Goal: Navigation & Orientation: Find specific page/section

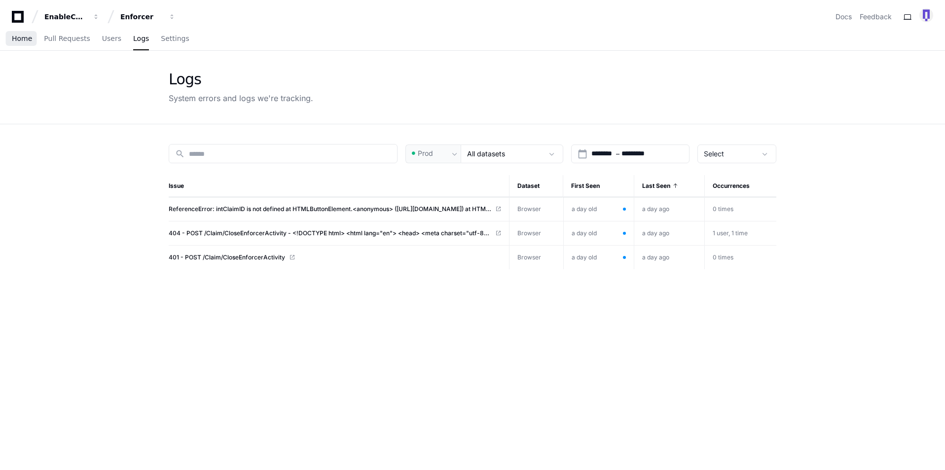
click at [28, 41] on span "Home" at bounding box center [22, 39] width 20 height 6
click at [12, 37] on span "Home" at bounding box center [22, 39] width 20 height 6
click at [439, 23] on div "EnableComp Enforcer Docs Feedback" at bounding box center [472, 17] width 921 height 18
click at [161, 40] on span "Settings" at bounding box center [175, 39] width 28 height 6
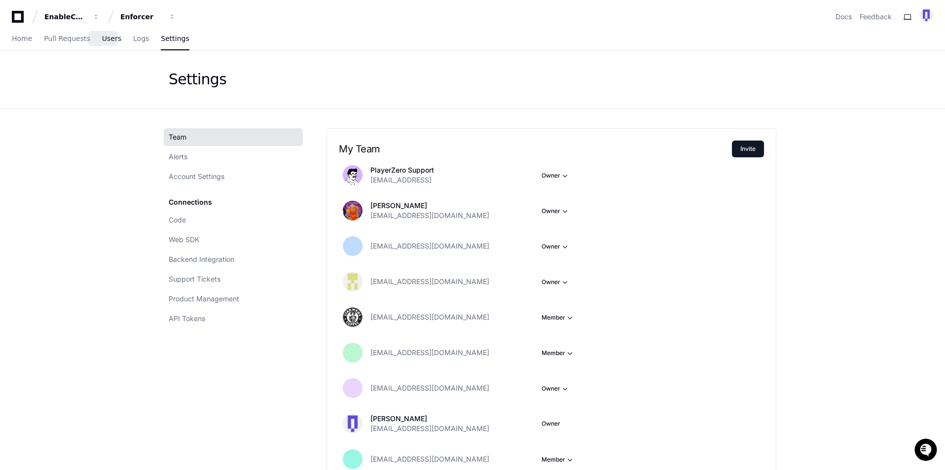
click at [102, 41] on span "Users" at bounding box center [111, 39] width 19 height 6
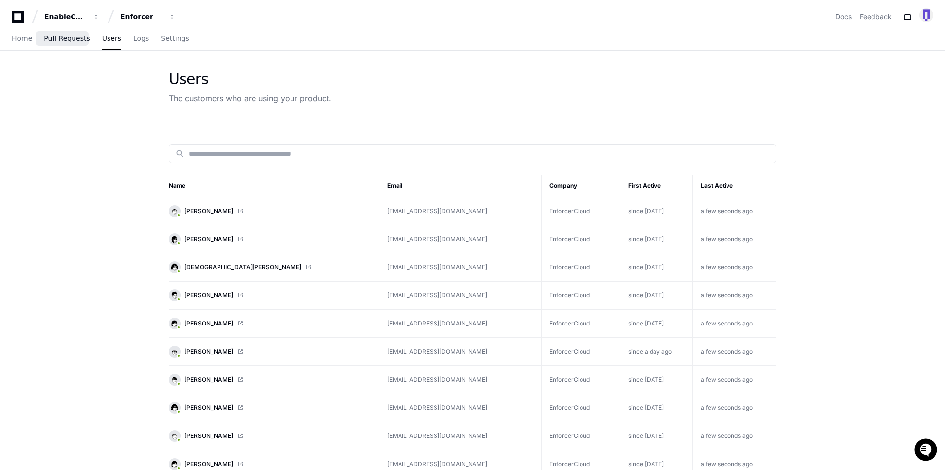
click at [66, 41] on span "Pull Requests" at bounding box center [67, 39] width 46 height 6
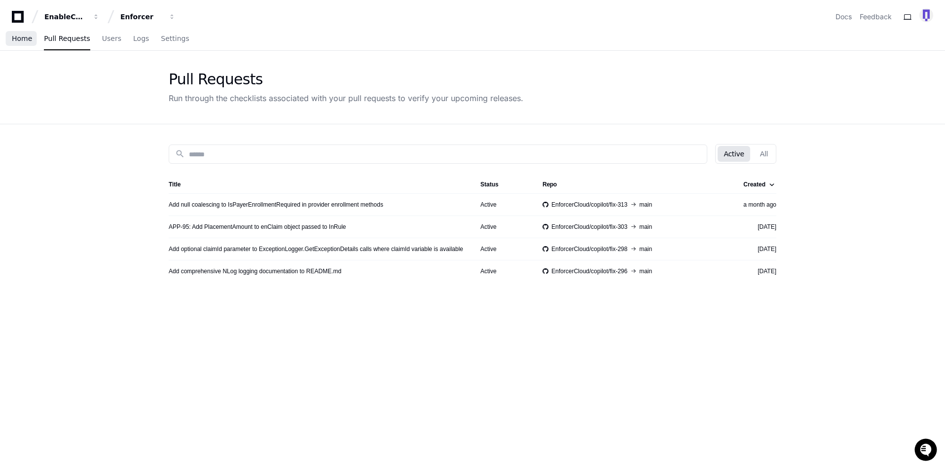
click at [15, 41] on span "Home" at bounding box center [22, 39] width 20 height 6
click at [73, 19] on div "EnableComp" at bounding box center [65, 17] width 42 height 10
click at [87, 16] on div "Enforcer" at bounding box center [65, 17] width 42 height 10
click at [132, 16] on div "Enforcer" at bounding box center [141, 17] width 42 height 10
click at [87, 16] on div "Enforcer" at bounding box center [65, 17] width 42 height 10
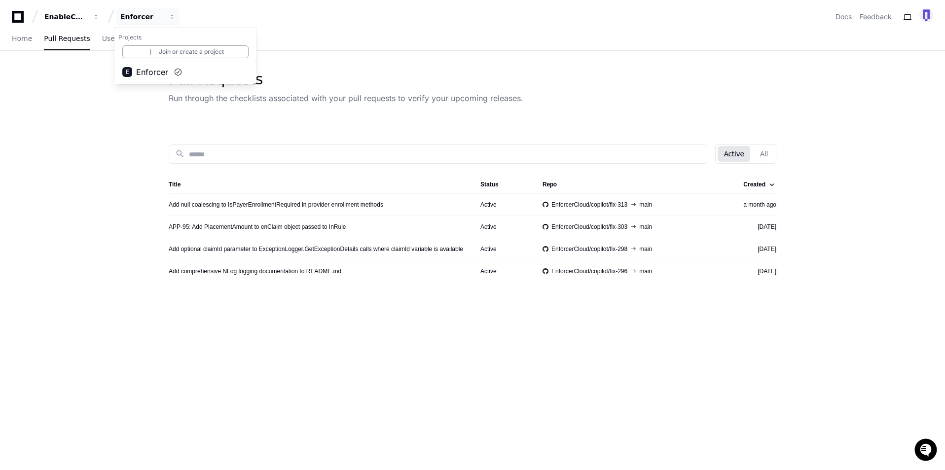
click at [85, 81] on div "Pull Requests Run through the checklists associated with your pull requests to …" at bounding box center [472, 87] width 945 height 73
click at [23, 39] on span "Home" at bounding box center [22, 39] width 20 height 6
click at [109, 40] on span "Users" at bounding box center [111, 39] width 19 height 6
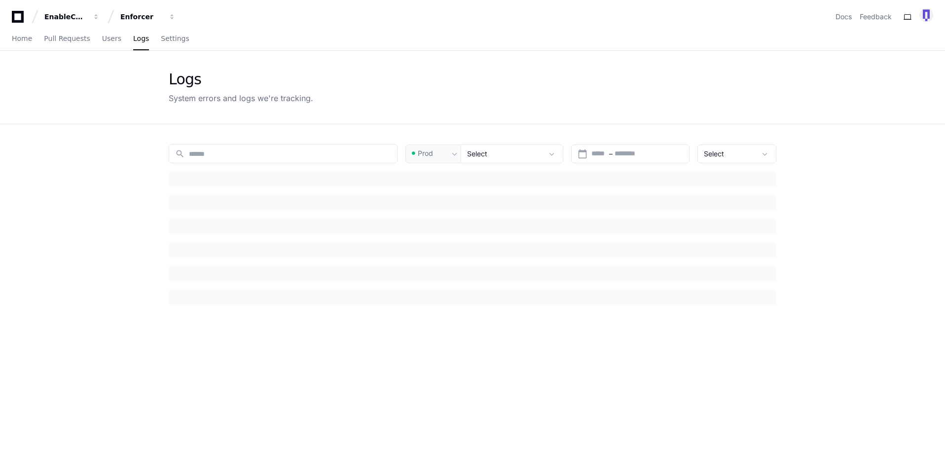
type input "********"
type input "*********"
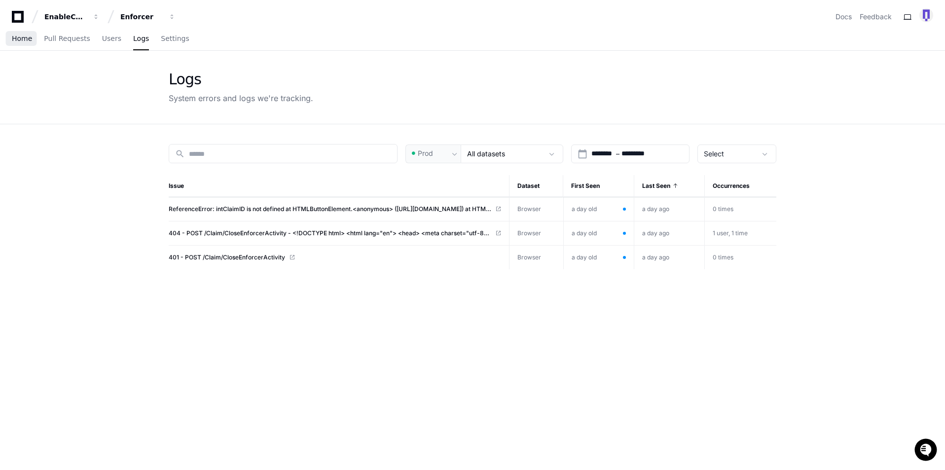
click at [20, 36] on span "Home" at bounding box center [22, 39] width 20 height 6
click at [20, 15] on icon at bounding box center [18, 17] width 20 height 12
click at [33, 36] on div "Home Pull Requests Users Logs Settings" at bounding box center [101, 39] width 178 height 23
click at [30, 36] on span "Home" at bounding box center [22, 39] width 20 height 6
click at [15, 12] on icon at bounding box center [18, 17] width 12 height 12
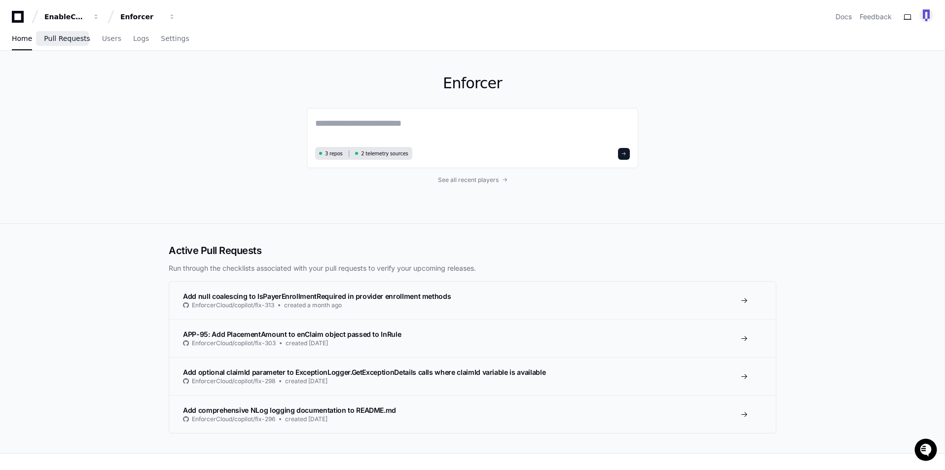
click at [71, 43] on link "Pull Requests" at bounding box center [67, 39] width 46 height 23
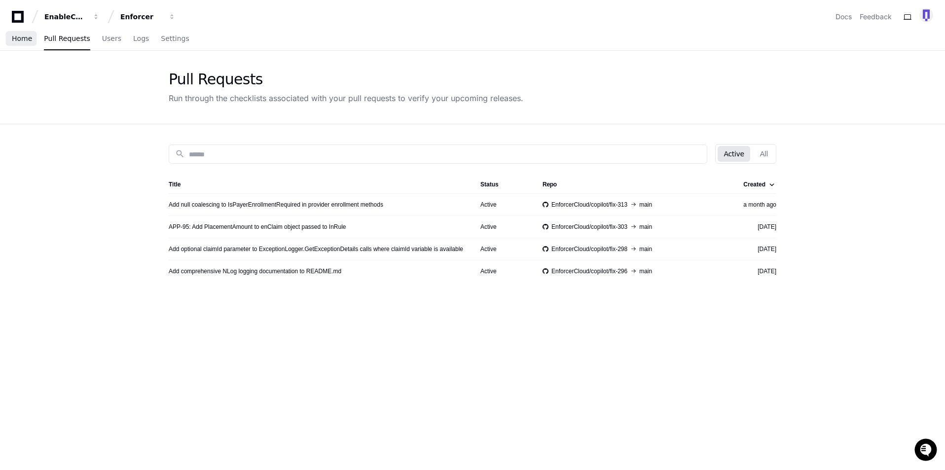
click at [12, 40] on span "Home" at bounding box center [22, 39] width 20 height 6
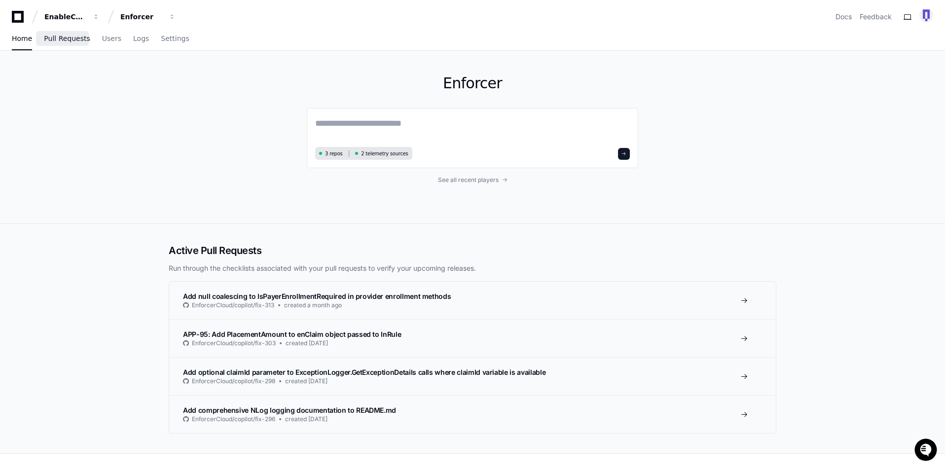
click at [56, 47] on link "Pull Requests" at bounding box center [67, 39] width 46 height 23
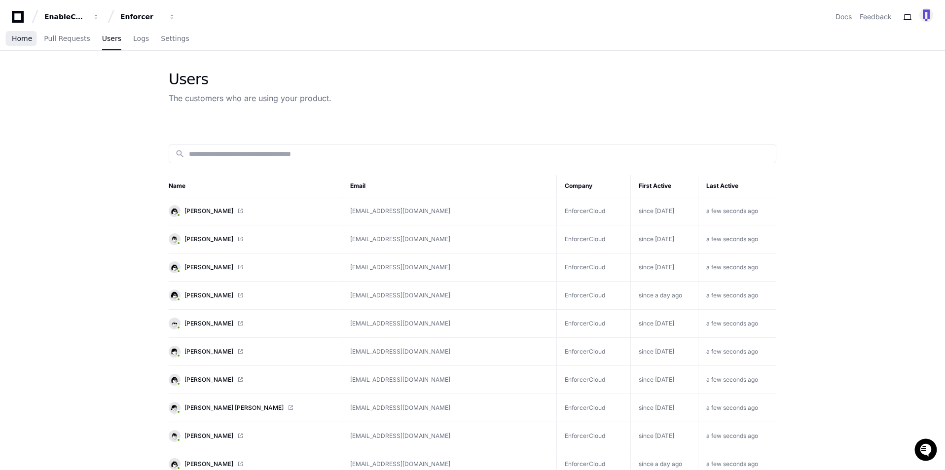
click at [20, 40] on span "Home" at bounding box center [22, 39] width 20 height 6
